Goal: Task Accomplishment & Management: Use online tool/utility

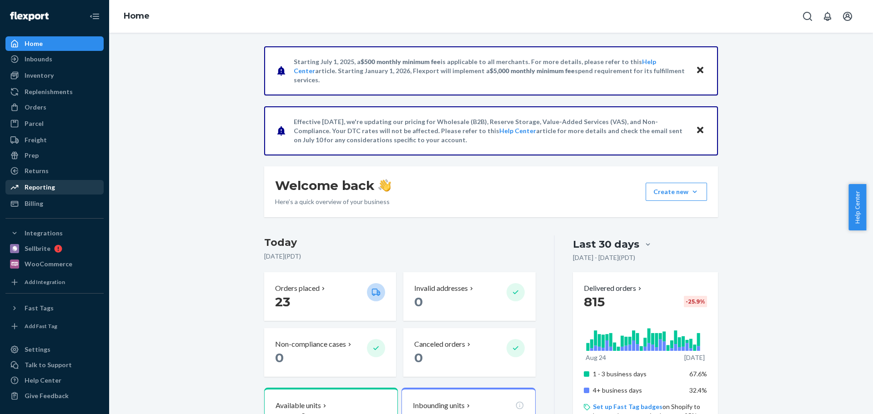
click at [47, 186] on div "Reporting" at bounding box center [40, 187] width 30 height 9
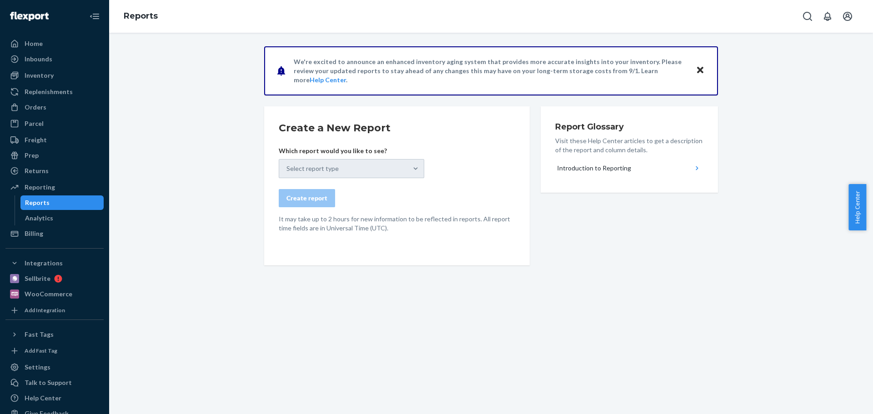
click at [380, 166] on div "Select report type" at bounding box center [352, 168] width 146 height 19
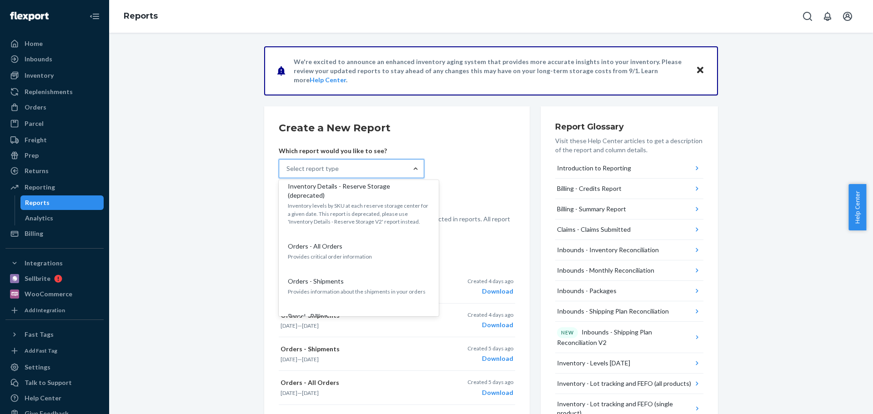
scroll to position [463, 0]
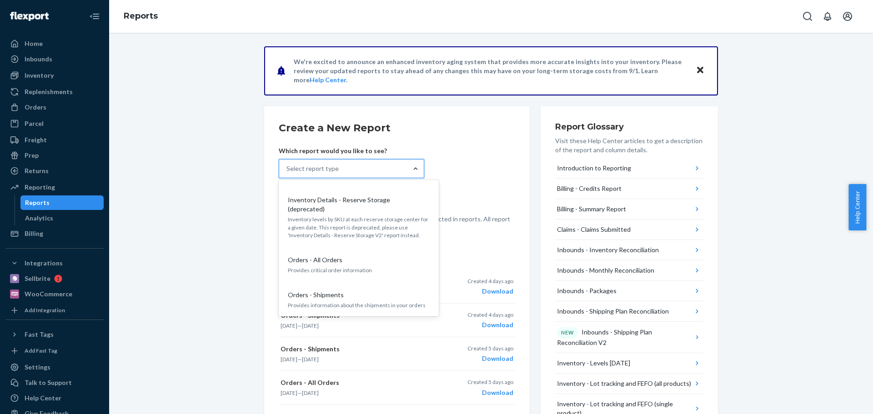
click at [363, 291] on div "Orders - Shipments" at bounding box center [357, 295] width 146 height 9
click at [287, 173] on input "option Orders - Shipments focused, 15 of 27. 27 results available. Use Up and D…" at bounding box center [287, 168] width 1 height 9
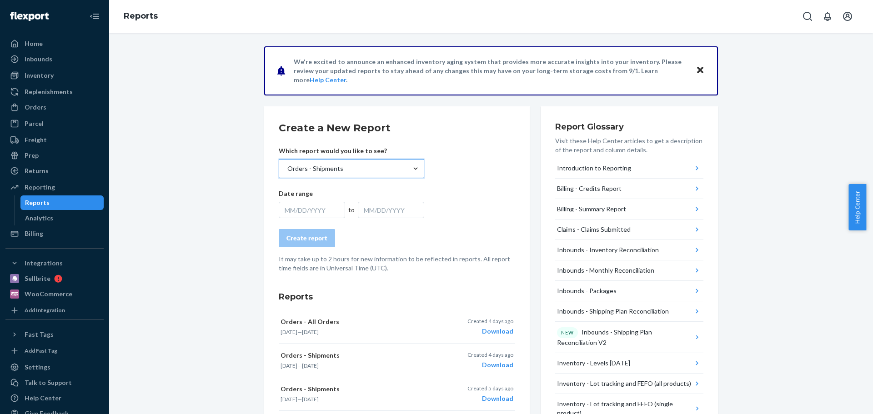
click at [389, 210] on div "MM/DD/YYYY" at bounding box center [391, 210] width 66 height 16
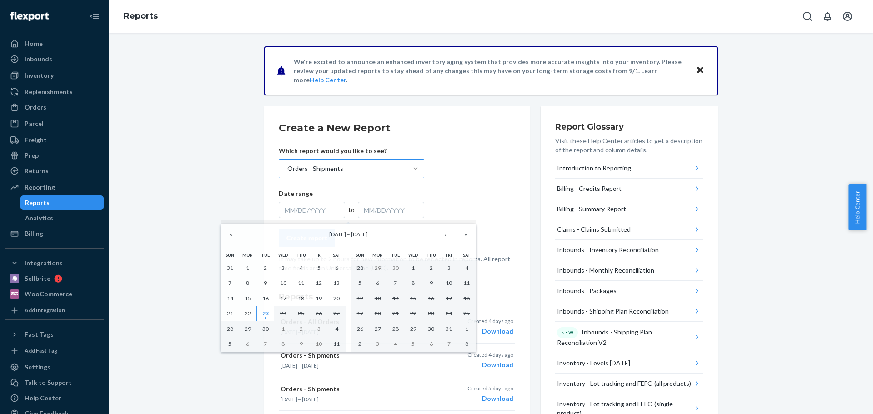
click at [267, 313] on abbr "23" at bounding box center [265, 313] width 6 height 7
click at [229, 235] on button "«" at bounding box center [231, 235] width 20 height 20
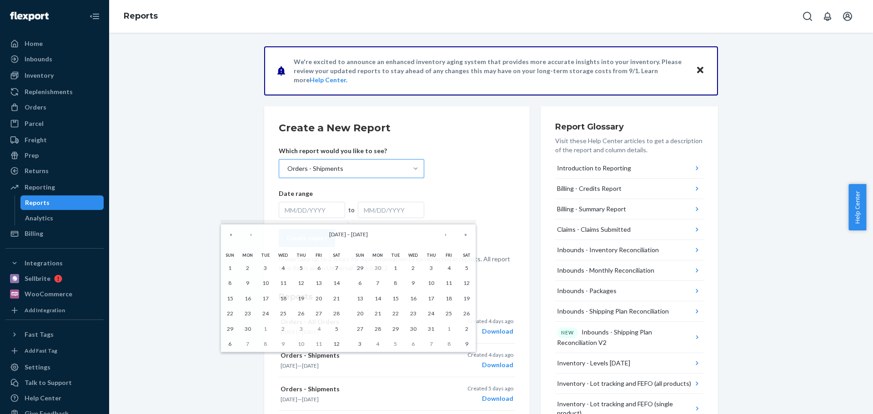
click at [304, 210] on div "MM/DD/YYYY" at bounding box center [312, 210] width 66 height 16
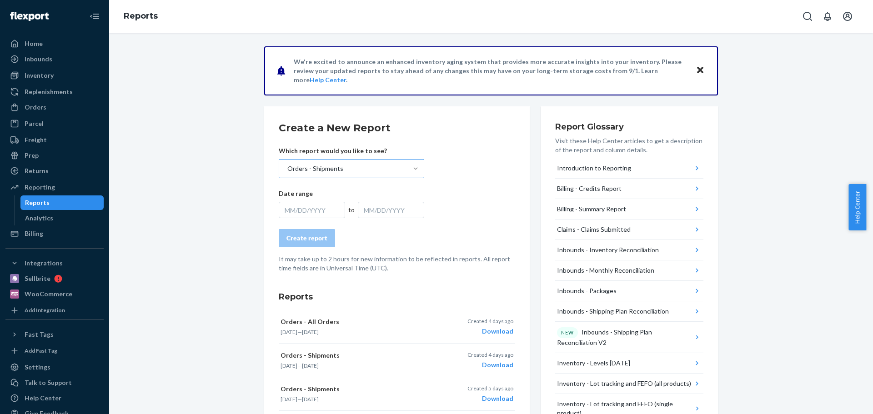
click at [319, 199] on div "Date range MM/DD/YYYY to MM/DD/YYYY" at bounding box center [352, 203] width 146 height 29
click at [324, 206] on div "MM/DD/YYYY" at bounding box center [312, 210] width 66 height 16
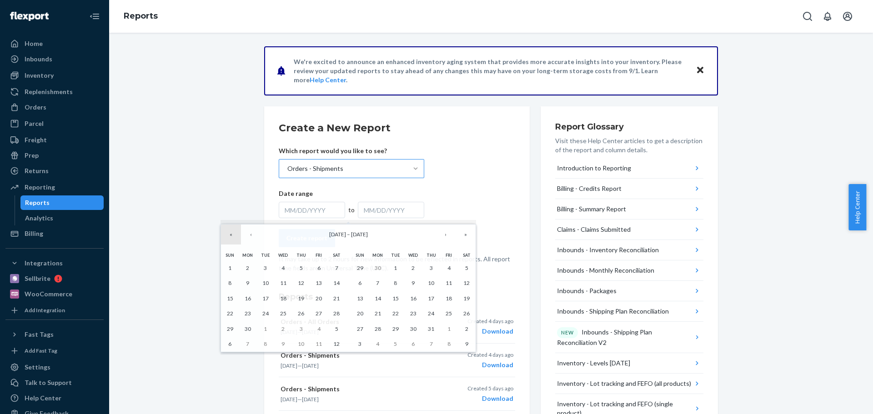
click at [232, 235] on button "«" at bounding box center [231, 235] width 20 height 20
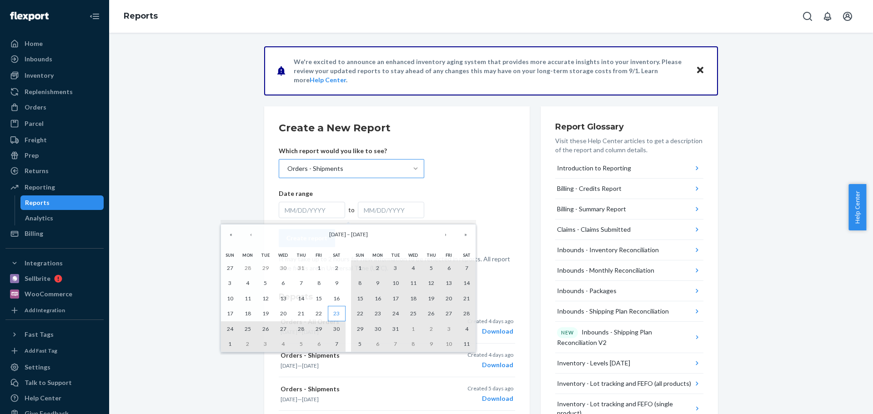
click at [335, 313] on abbr "23" at bounding box center [336, 313] width 6 height 7
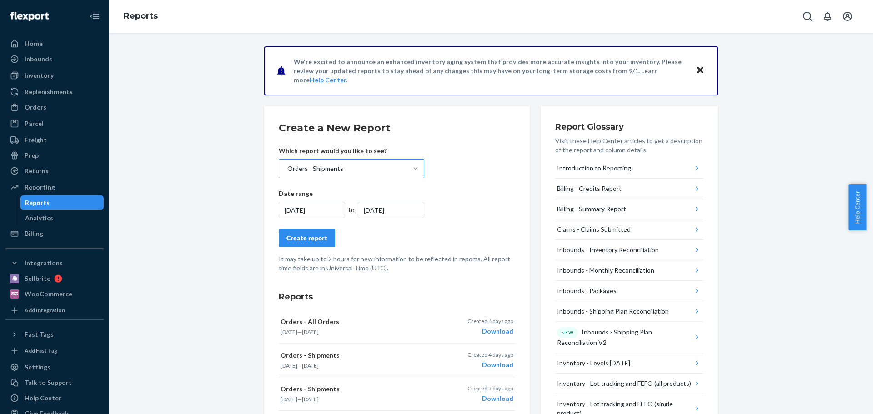
click at [301, 210] on div "[DATE]" at bounding box center [312, 210] width 66 height 16
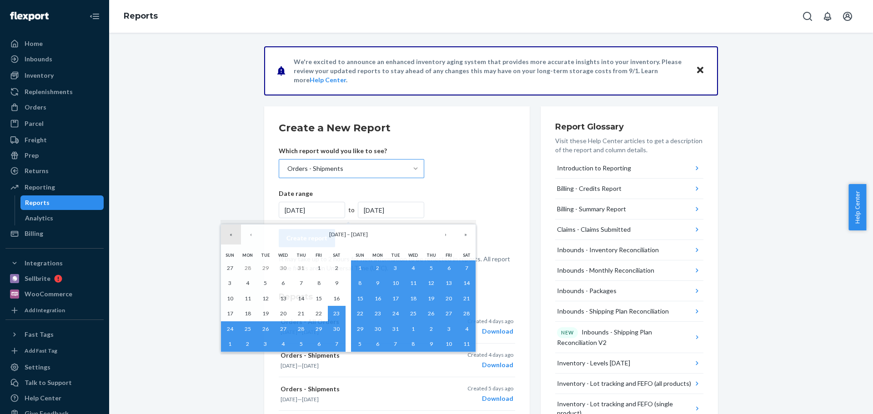
click at [235, 235] on button "«" at bounding box center [231, 235] width 20 height 20
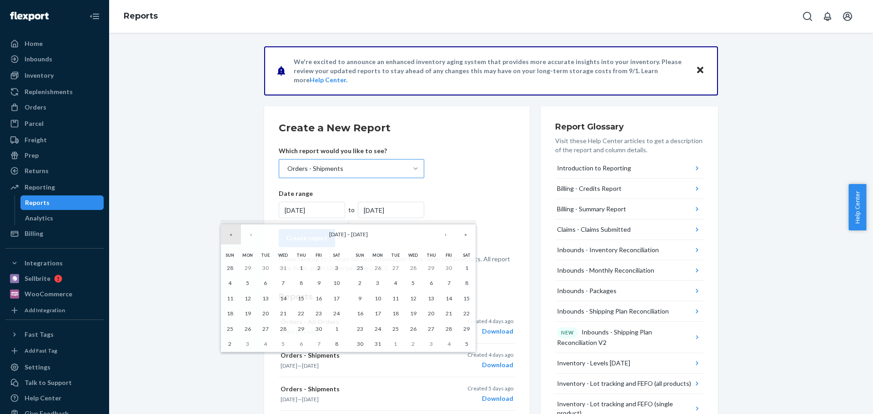
click at [234, 234] on button "«" at bounding box center [231, 235] width 20 height 20
click at [468, 235] on button "»" at bounding box center [466, 235] width 20 height 20
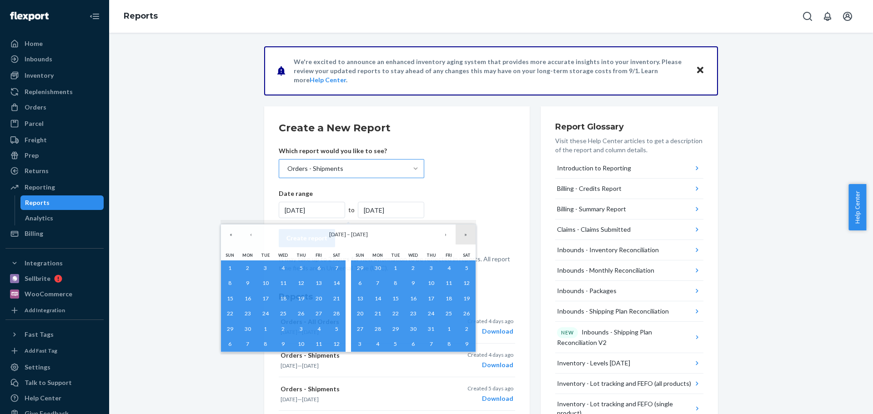
click at [468, 235] on button "»" at bounding box center [466, 235] width 20 height 20
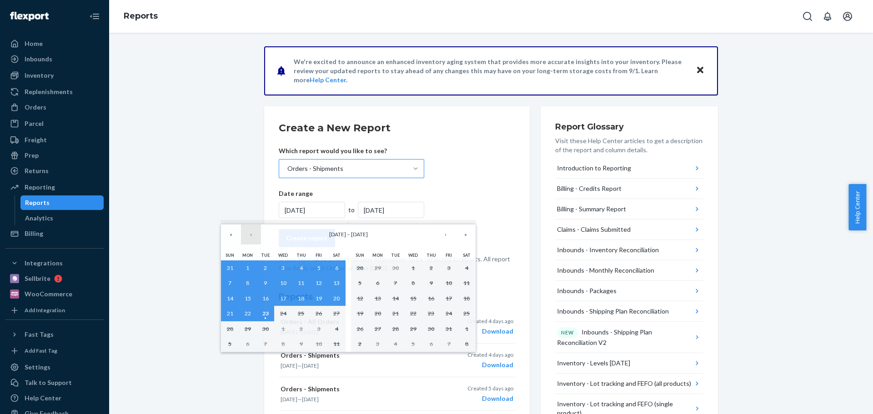
click at [254, 238] on button "‹" at bounding box center [251, 235] width 20 height 20
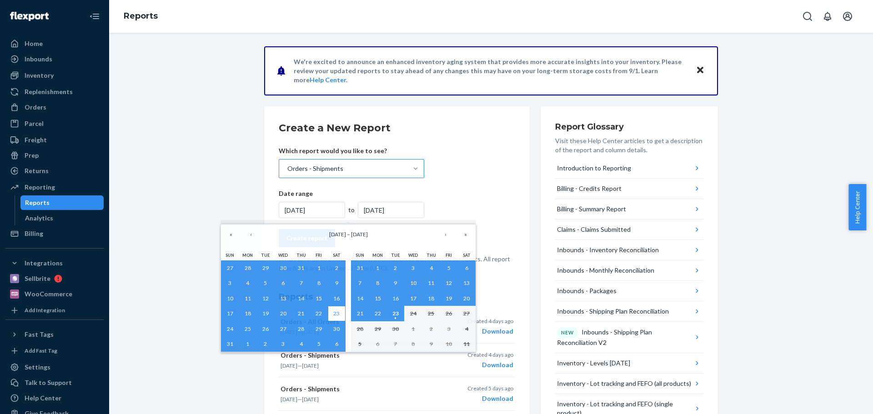
click at [338, 312] on abbr "23" at bounding box center [336, 313] width 6 height 7
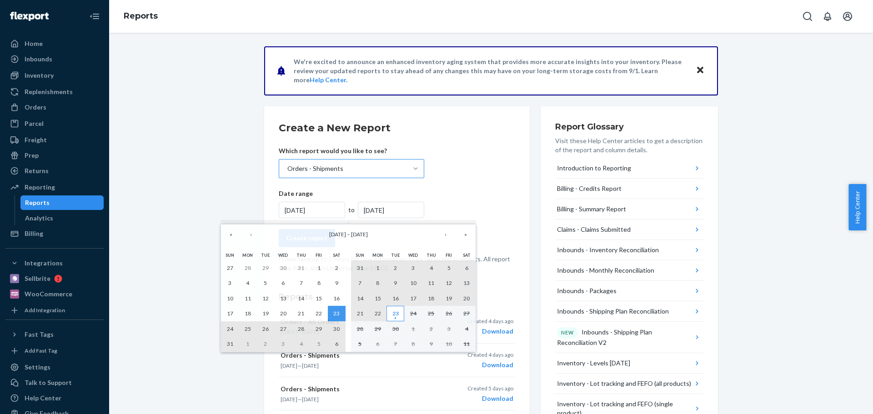
click at [395, 312] on abbr "23" at bounding box center [396, 313] width 6 height 7
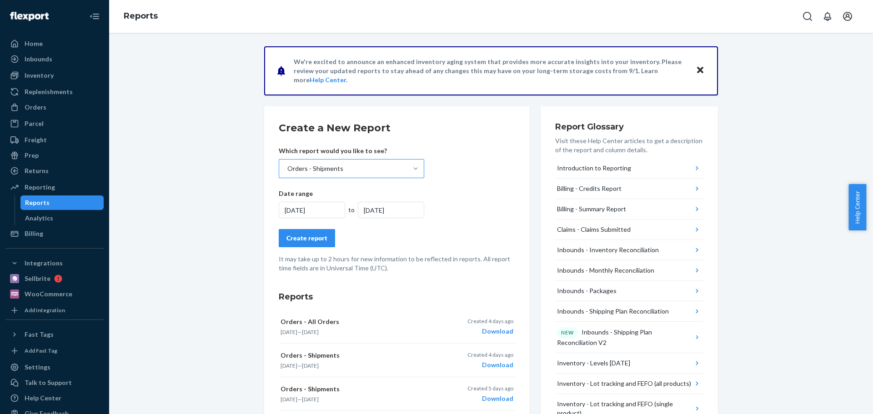
click at [311, 211] on div "[DATE]" at bounding box center [312, 210] width 66 height 16
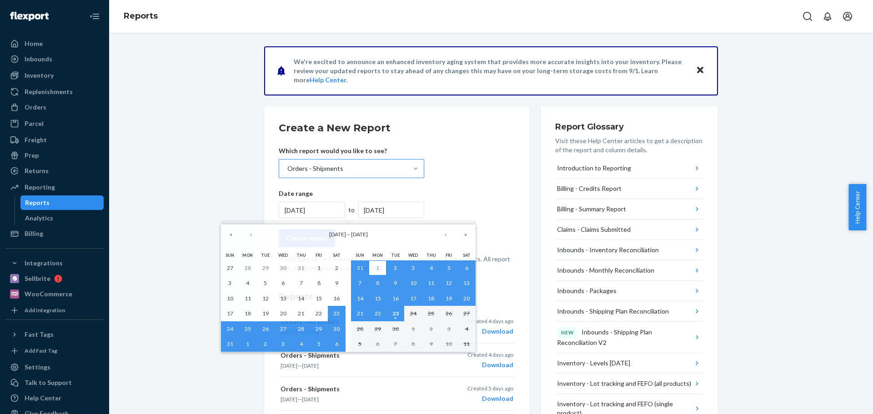
click at [374, 271] on button "1" at bounding box center [378, 268] width 18 height 15
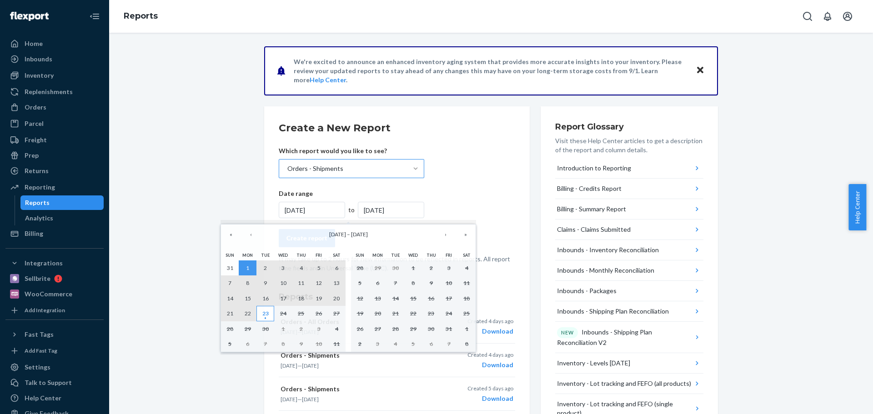
click at [264, 315] on abbr "23" at bounding box center [265, 313] width 6 height 7
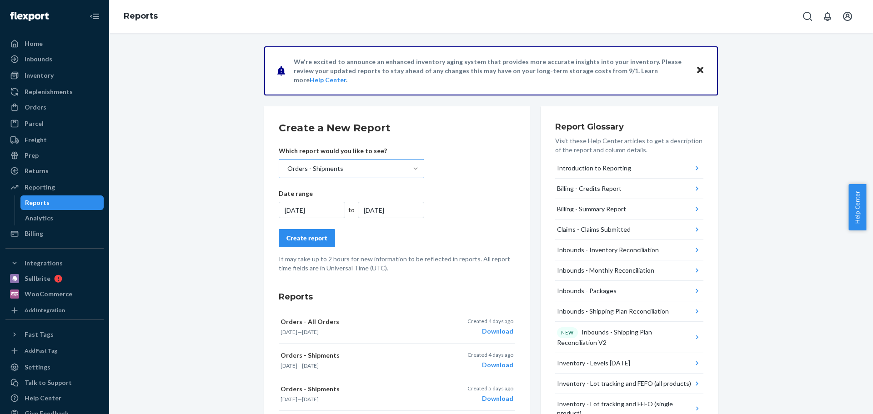
click at [307, 241] on div "Create report" at bounding box center [307, 238] width 41 height 9
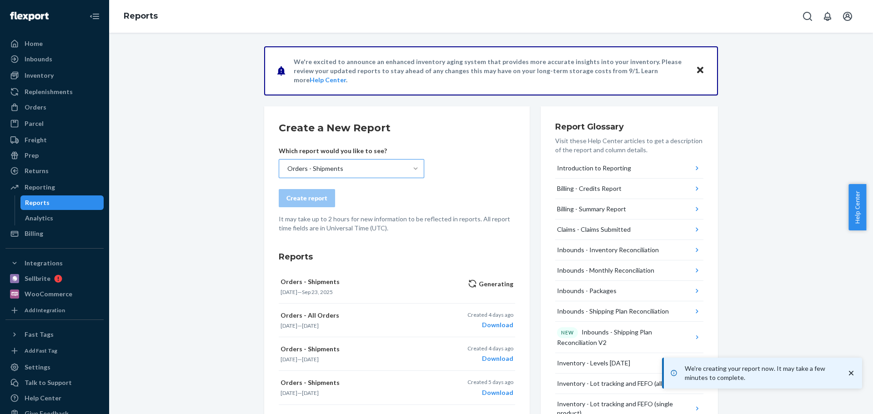
click at [404, 175] on div "Orders - Shipments" at bounding box center [343, 169] width 128 height 18
click at [287, 173] on input "Orders - Shipments" at bounding box center [287, 168] width 1 height 9
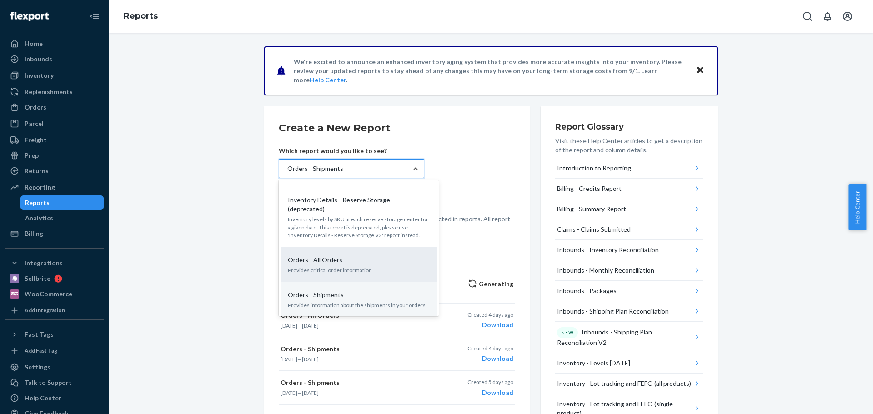
click at [350, 267] on p "Provides critical order information" at bounding box center [359, 271] width 142 height 8
click at [287, 173] on input "option Orders - Shipments, selected. option Orders - All Orders focused, 14 of …" at bounding box center [287, 168] width 1 height 9
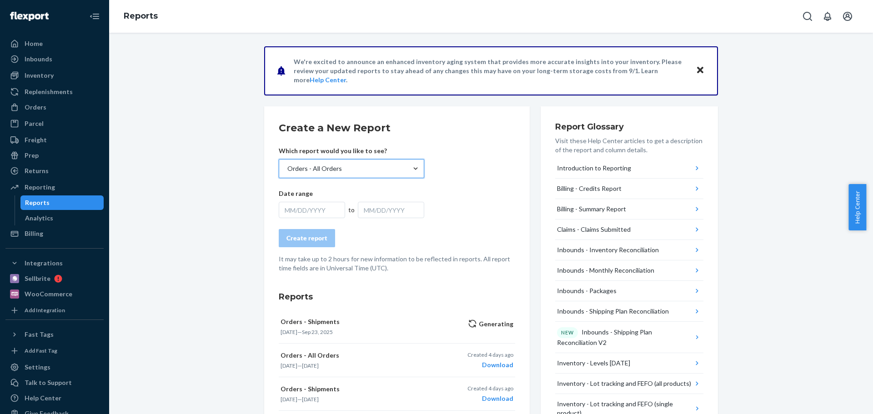
click at [305, 207] on div "MM/DD/YYYY" at bounding box center [312, 210] width 66 height 16
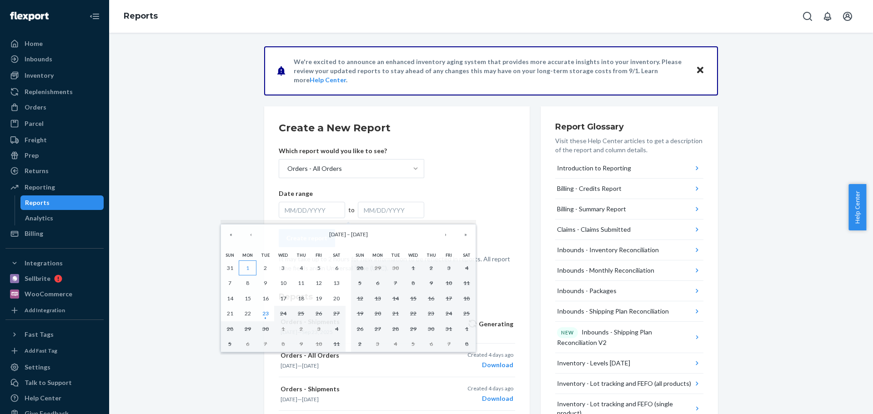
click at [249, 264] on button "1" at bounding box center [248, 268] width 18 height 15
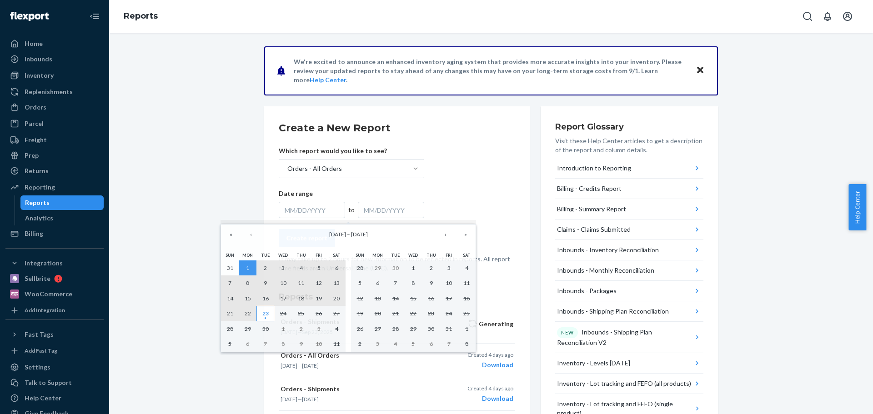
click at [267, 311] on abbr "23" at bounding box center [265, 313] width 6 height 7
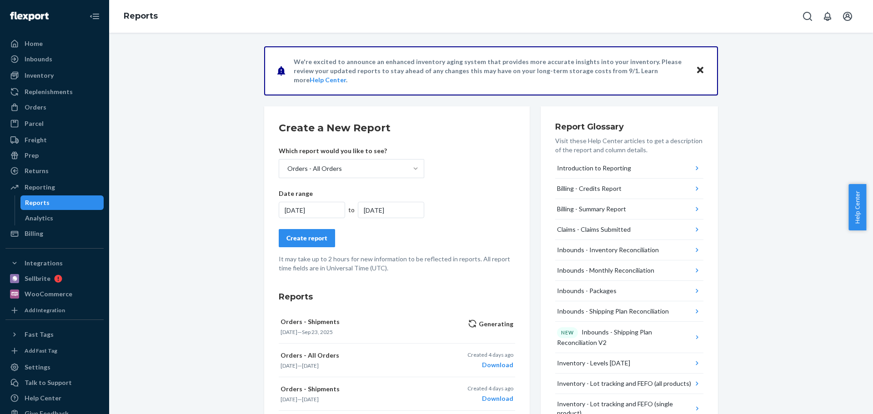
click at [320, 238] on div "Create report" at bounding box center [307, 238] width 41 height 9
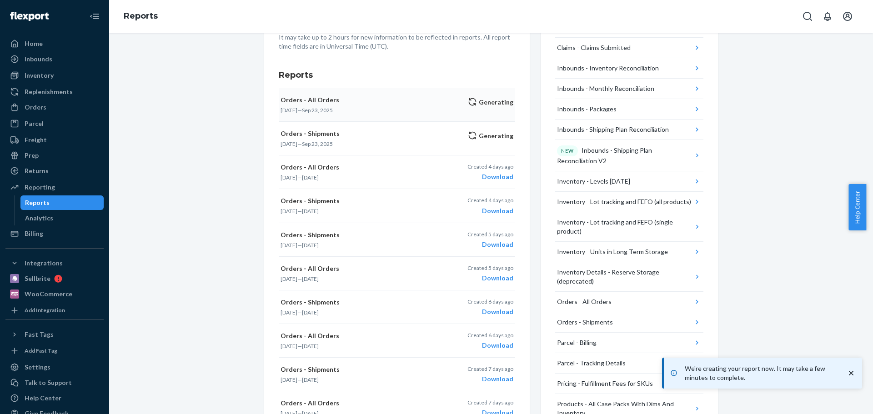
scroll to position [0, 0]
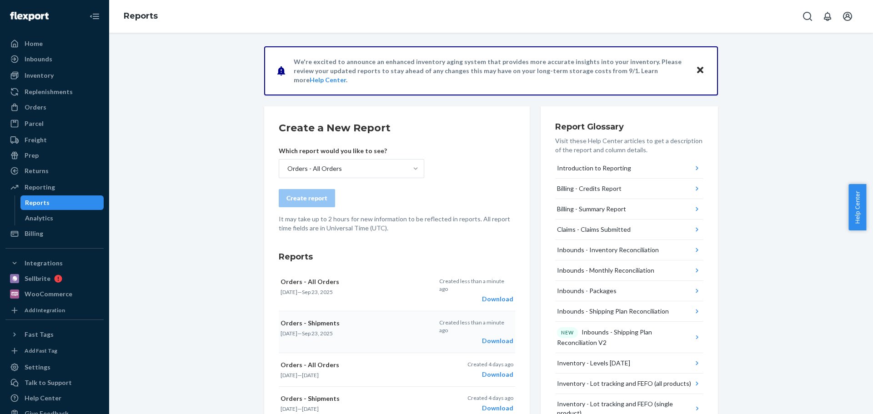
click at [499, 337] on div "Download" at bounding box center [476, 341] width 74 height 9
click at [499, 295] on div "Download" at bounding box center [476, 299] width 74 height 9
